Goal: Find specific page/section: Find specific page/section

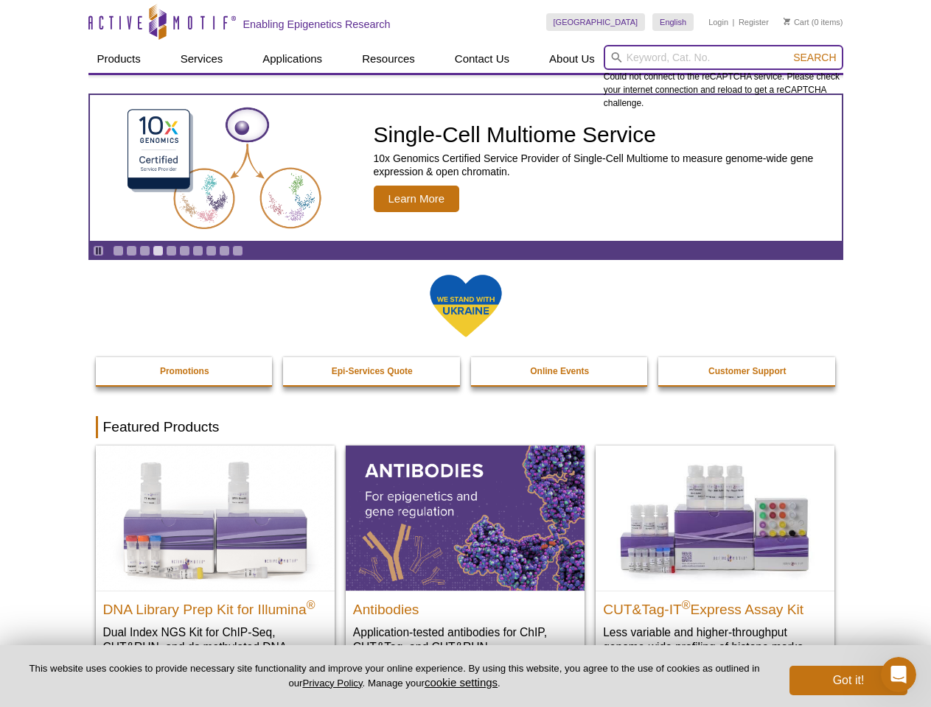
click at [723, 57] on input "search" at bounding box center [722, 57] width 239 height 25
click at [814, 57] on span "Search" at bounding box center [814, 58] width 43 height 12
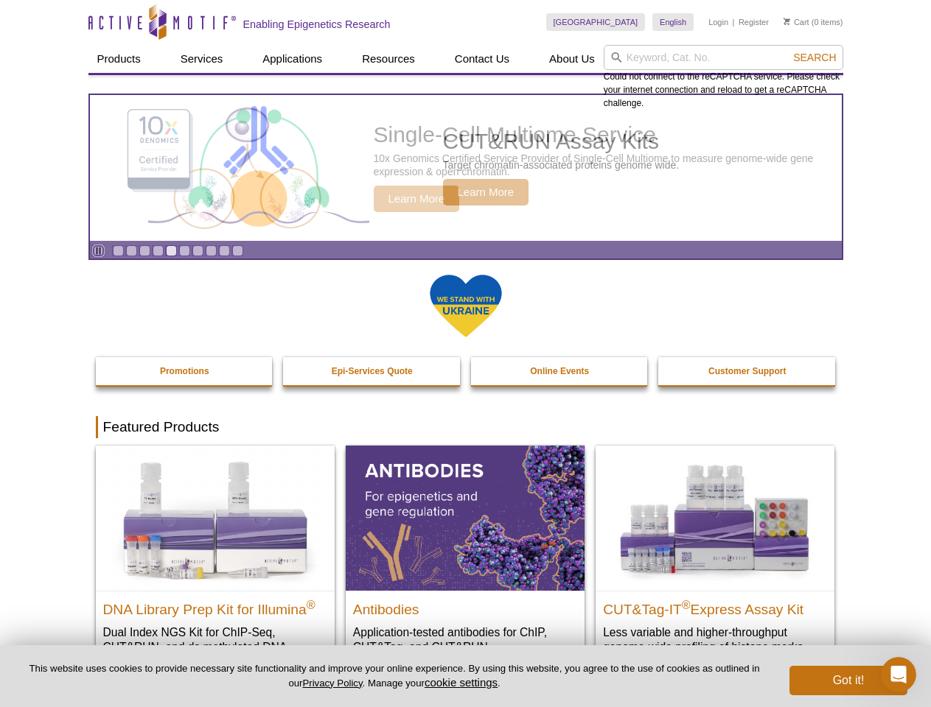
click at [98, 251] on icon "Pause" at bounding box center [99, 251] width 10 height 10
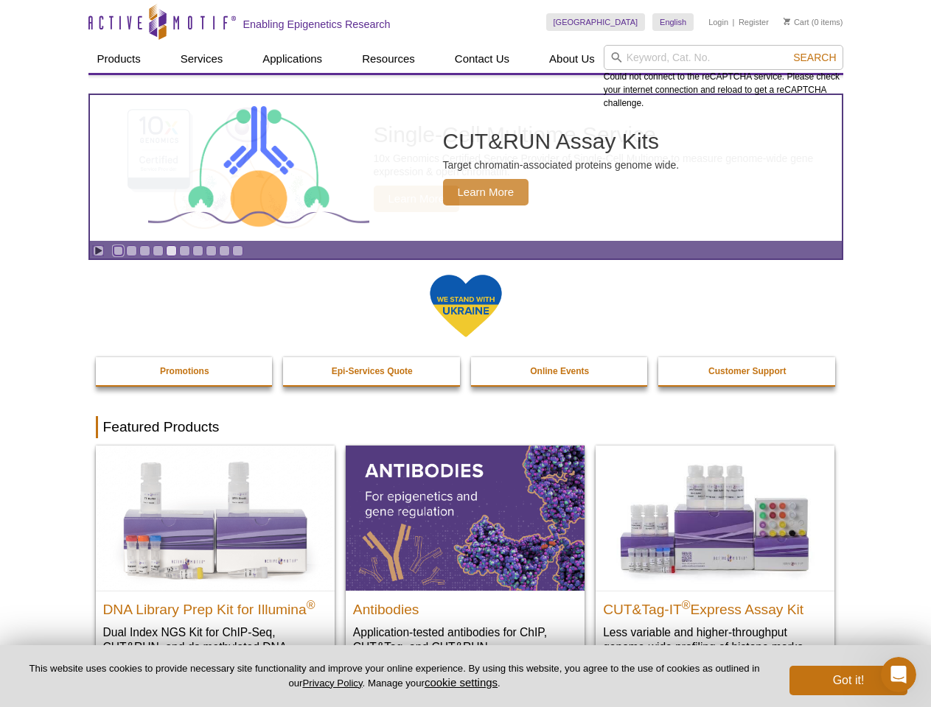
click at [118, 251] on link "Go to slide 1" at bounding box center [118, 250] width 11 height 11
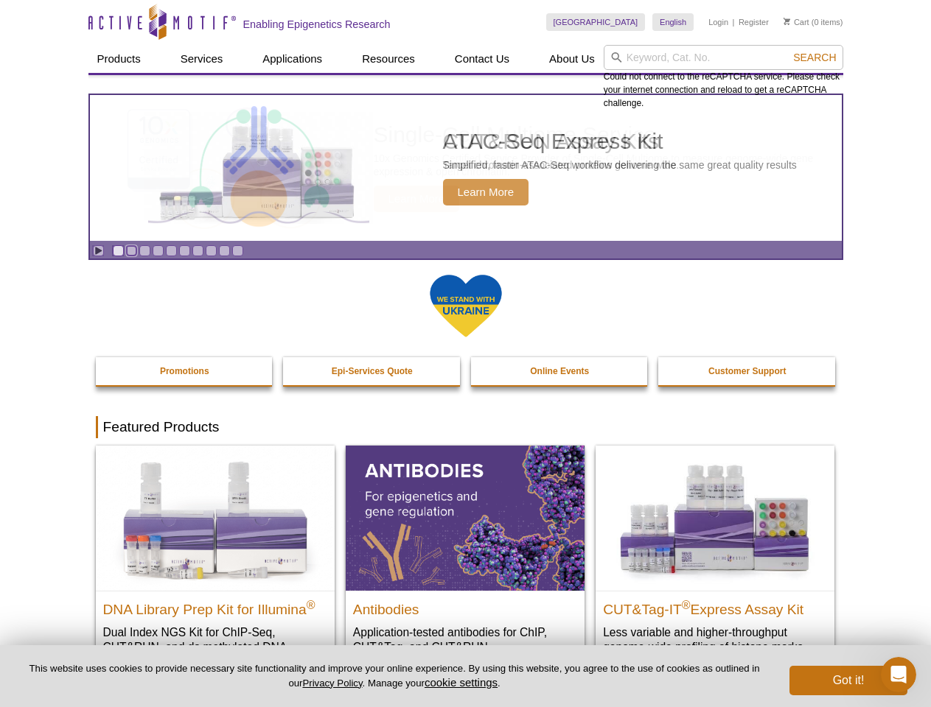
click at [131, 251] on link "Go to slide 2" at bounding box center [131, 250] width 11 height 11
